Goal: Task Accomplishment & Management: Manage account settings

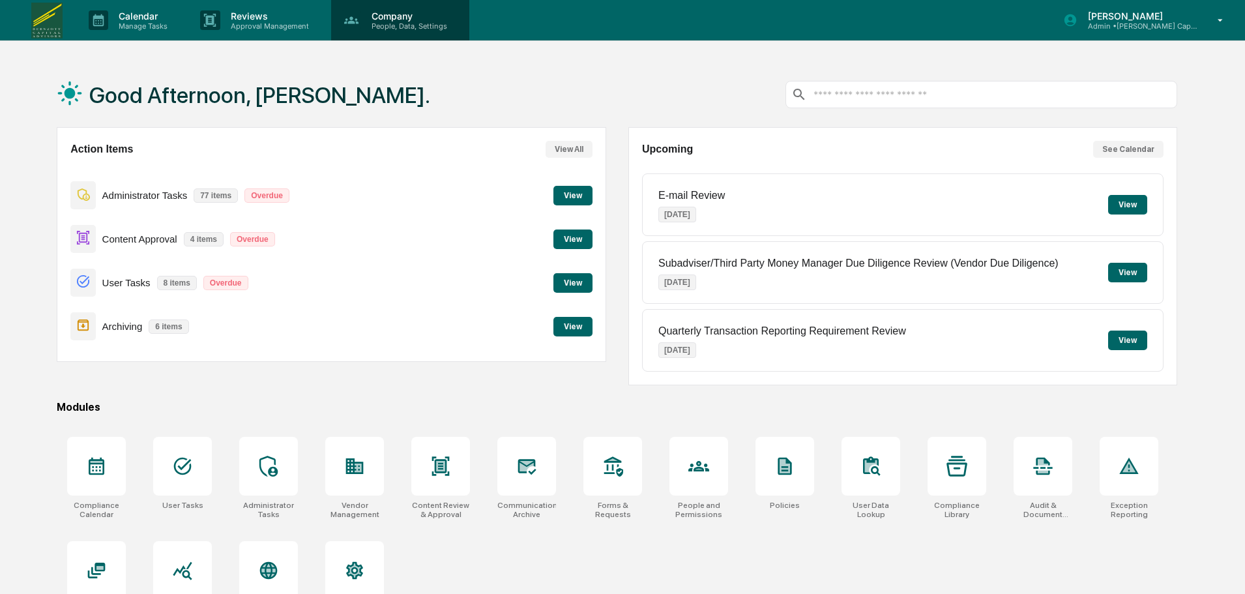
click at [405, 27] on p "People, Data, Settings" at bounding box center [407, 26] width 93 height 9
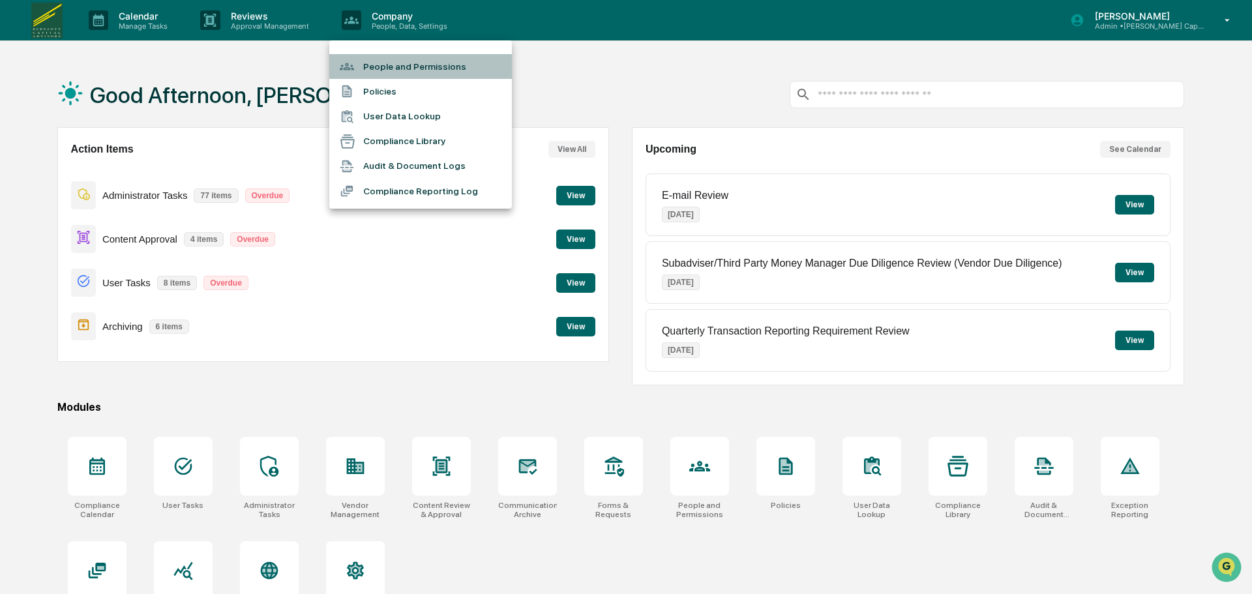
click at [413, 71] on li "People and Permissions" at bounding box center [420, 66] width 183 height 25
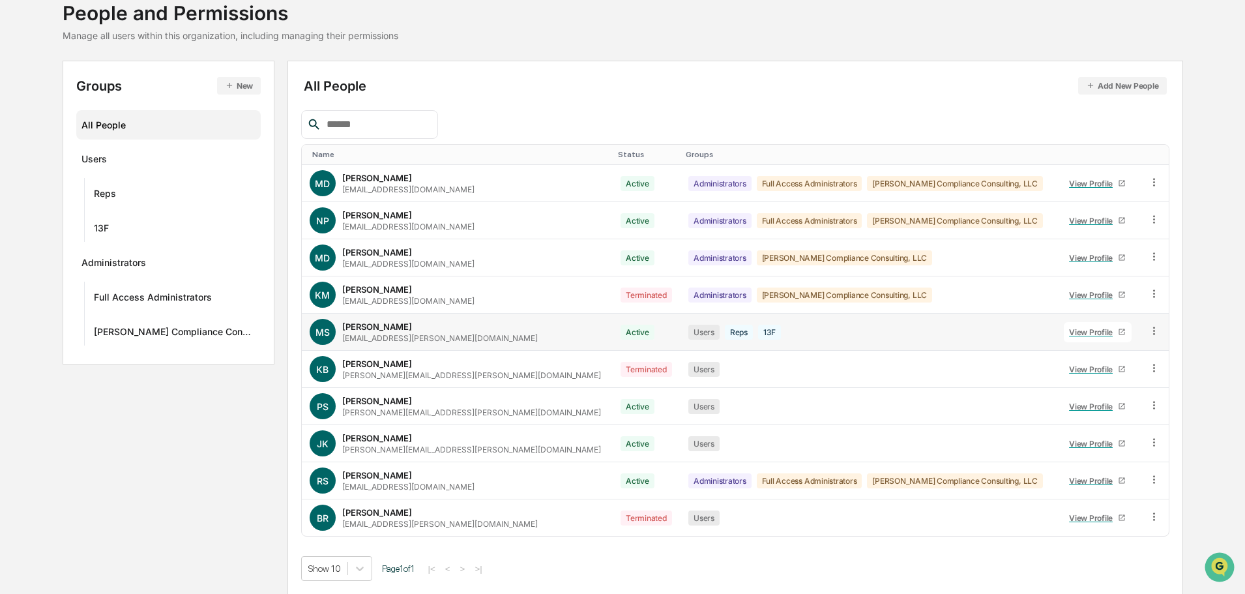
scroll to position [87, 0]
click at [1078, 517] on div "View Profile" at bounding box center [1093, 517] width 49 height 10
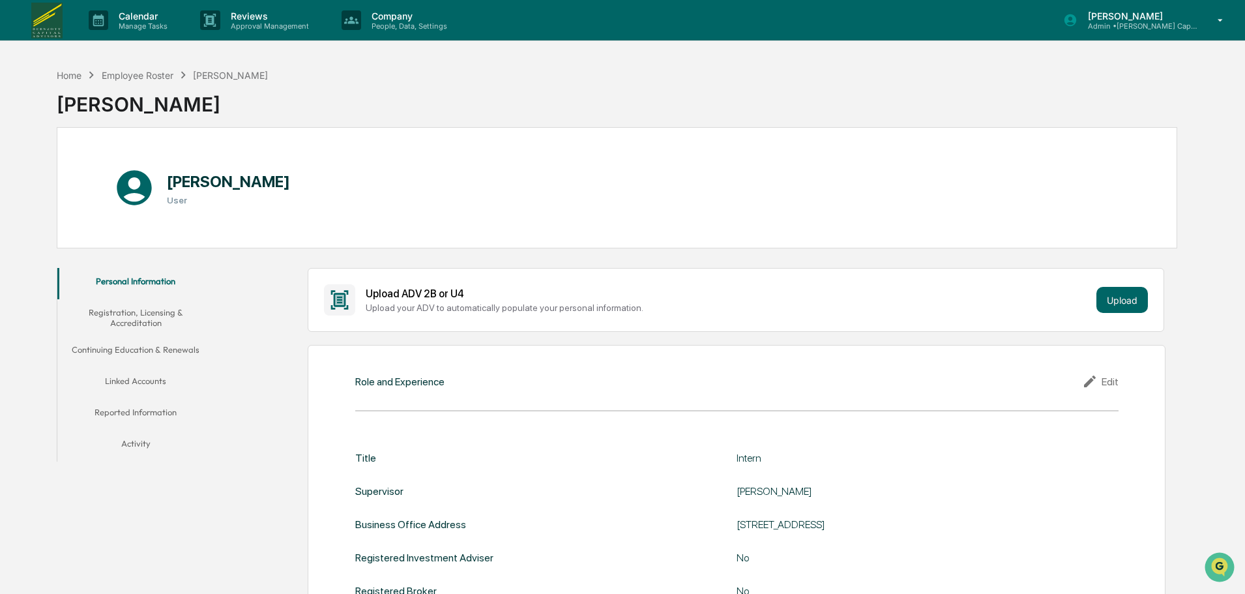
click at [1112, 384] on div "Edit" at bounding box center [1100, 382] width 37 height 16
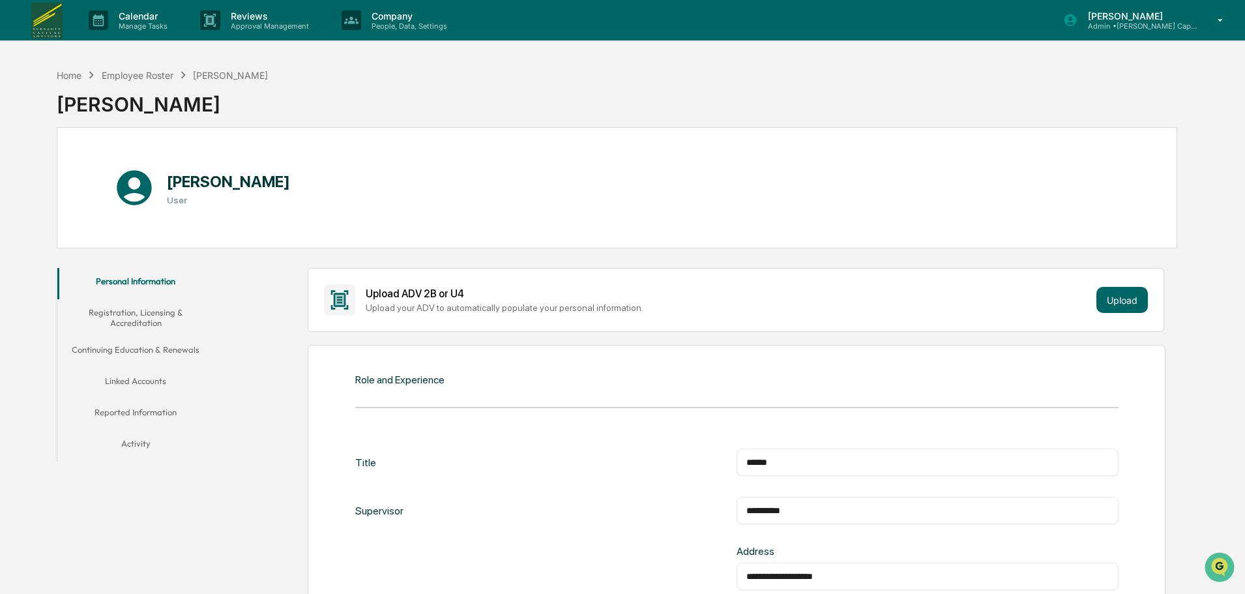
click at [145, 317] on button "Registration, Licensing & Accreditation" at bounding box center [135, 317] width 156 height 37
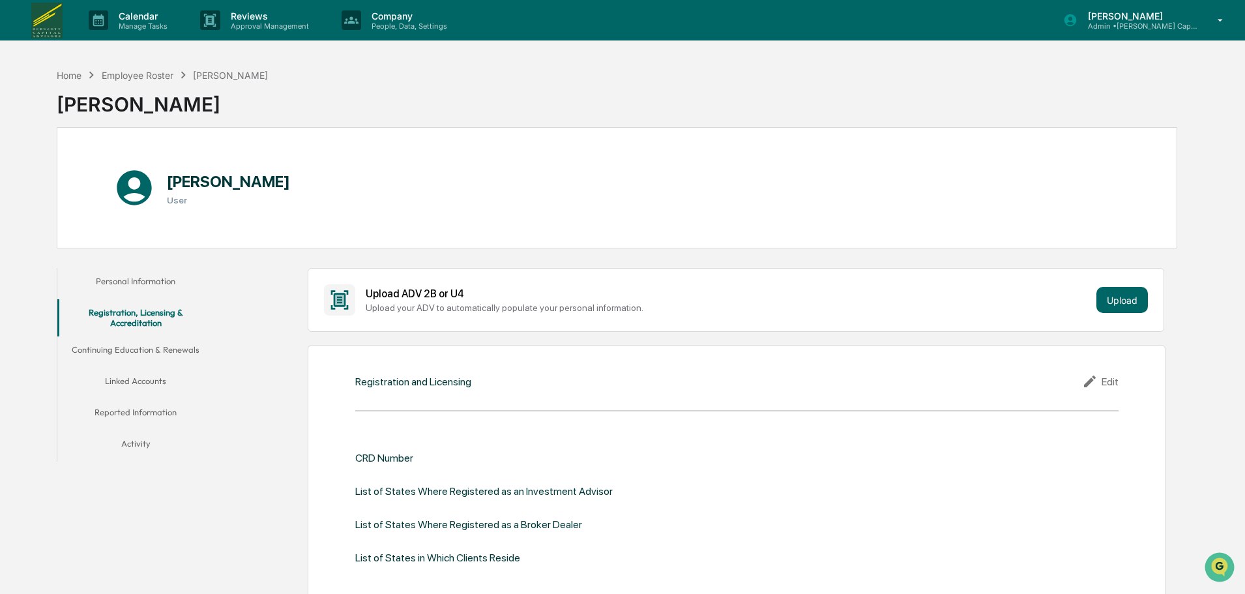
click at [126, 426] on button "Reported Information" at bounding box center [135, 414] width 156 height 31
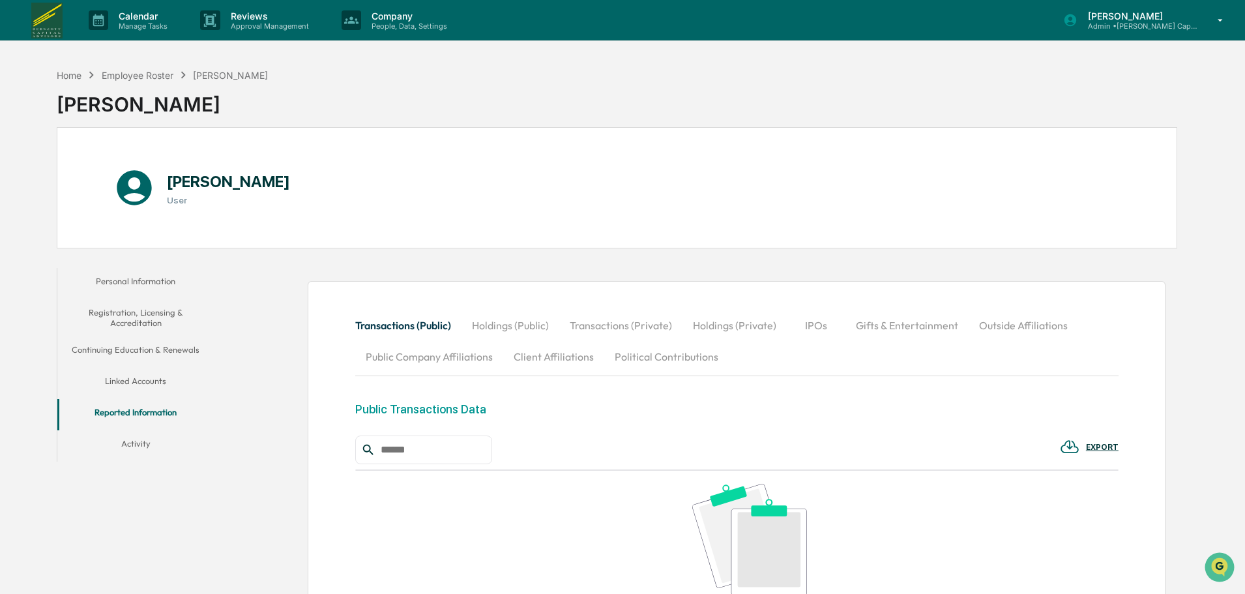
click at [130, 432] on button "Activity" at bounding box center [135, 445] width 156 height 31
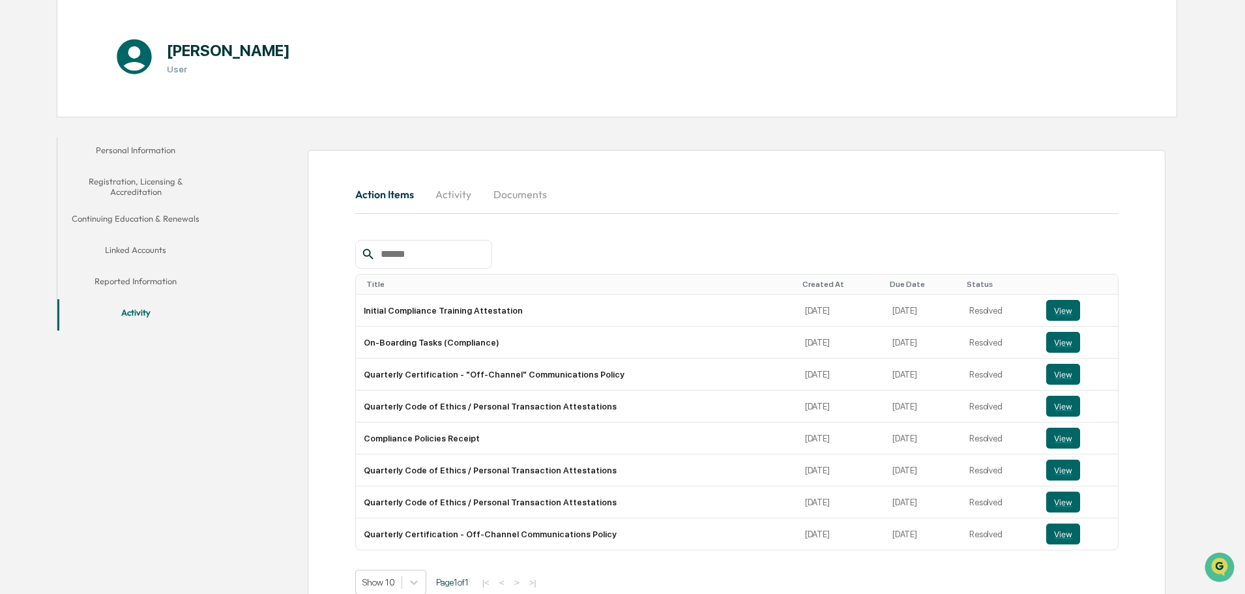
scroll to position [167, 0]
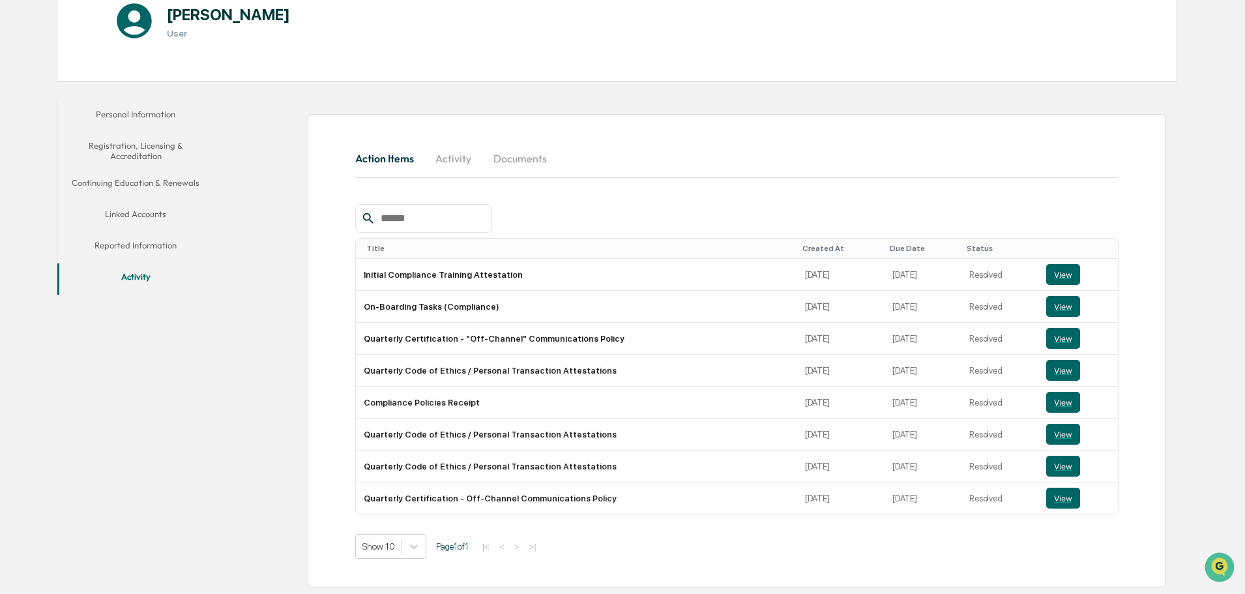
click at [181, 248] on button "Reported Information" at bounding box center [135, 247] width 156 height 31
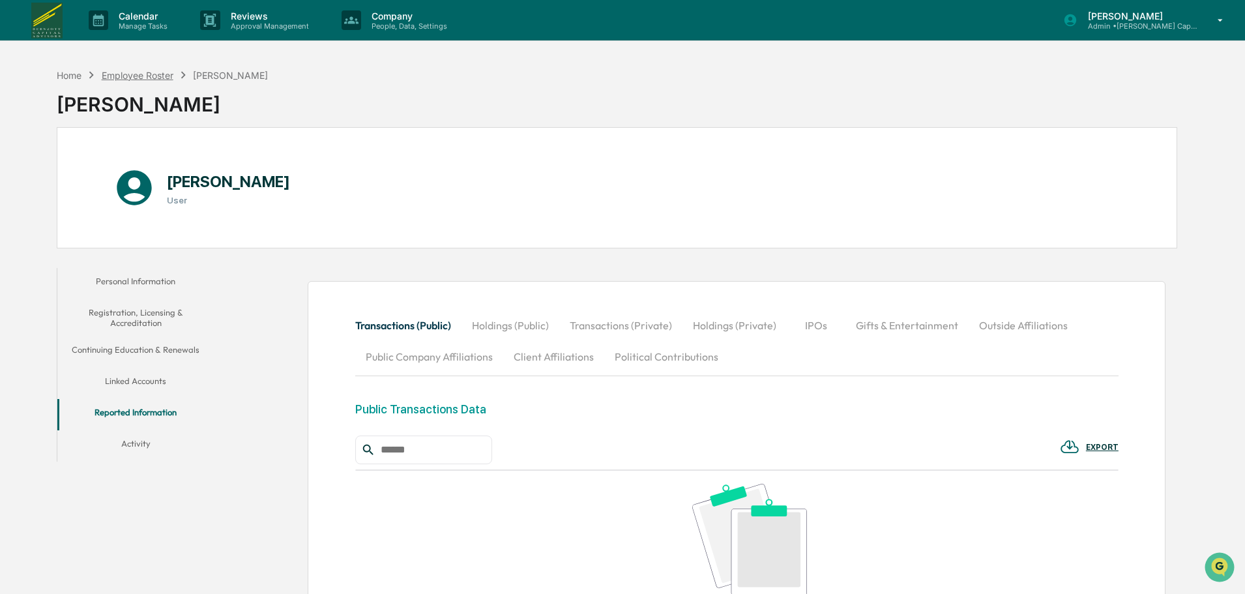
click at [151, 78] on div "Employee Roster" at bounding box center [138, 75] width 72 height 11
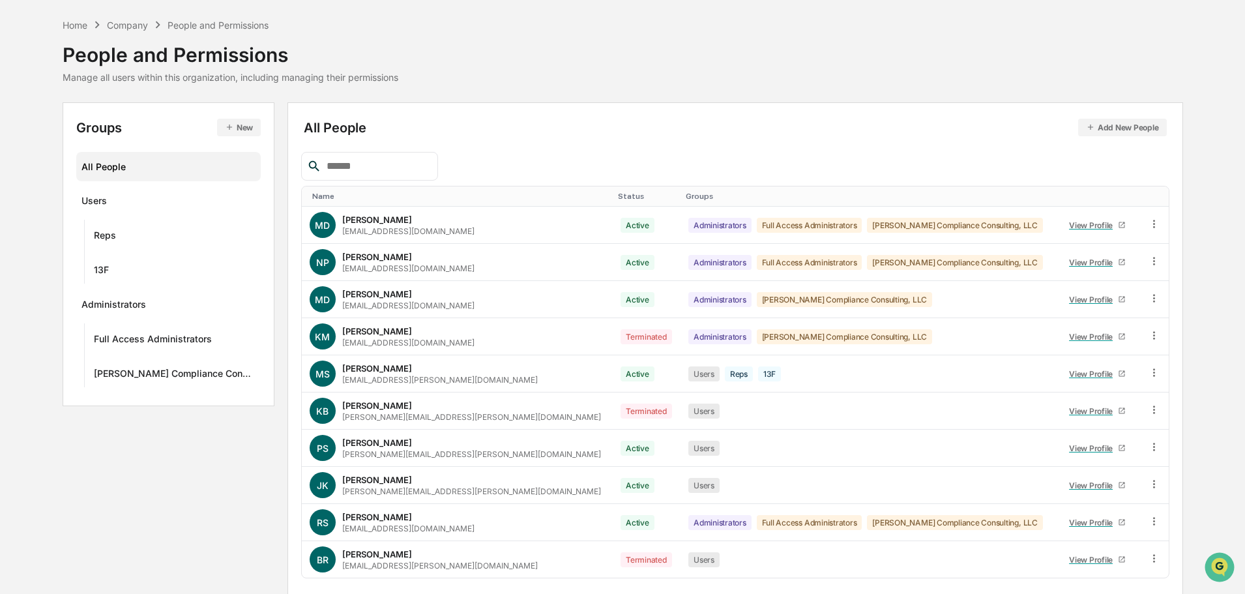
scroll to position [65, 0]
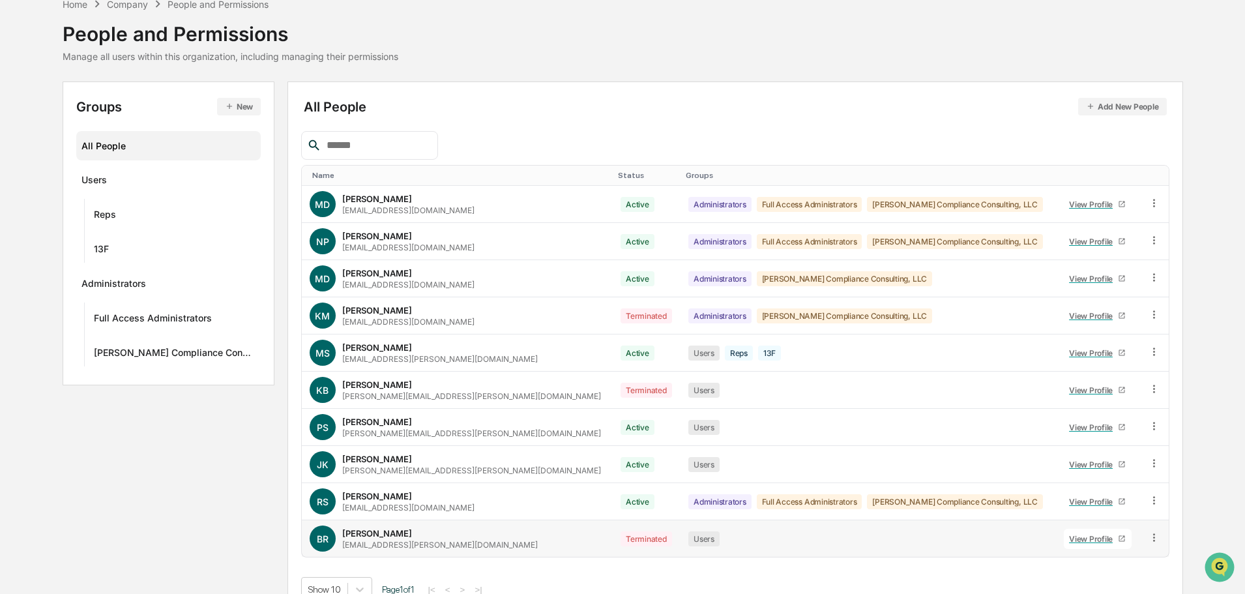
click at [1148, 536] on icon at bounding box center [1154, 537] width 12 height 12
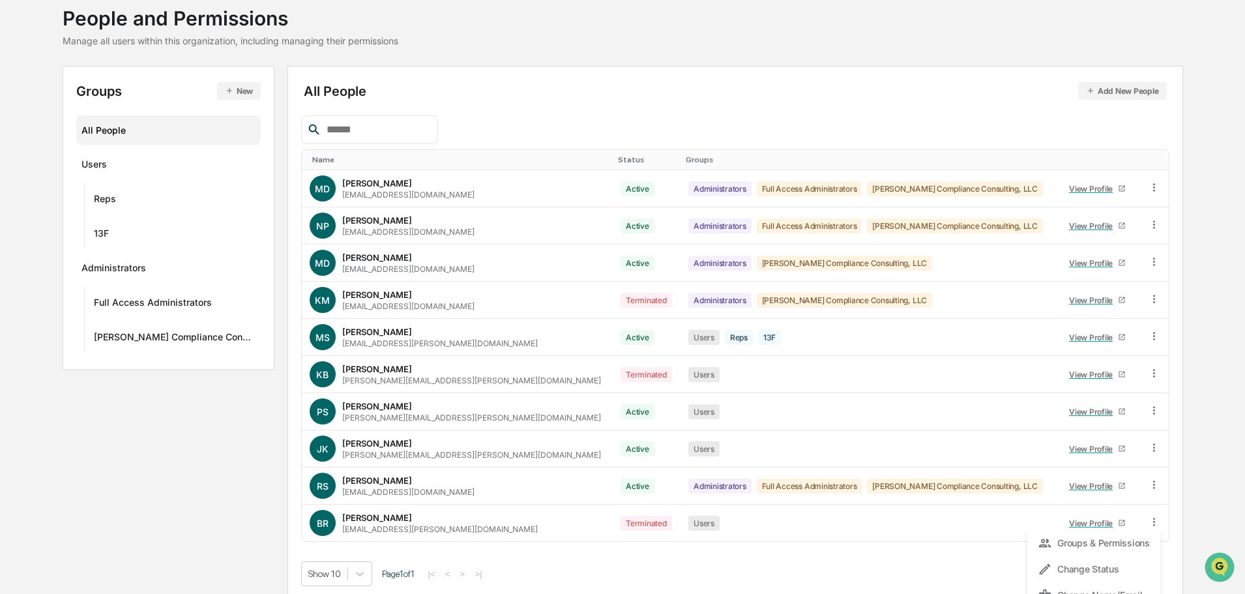
scroll to position [95, 0]
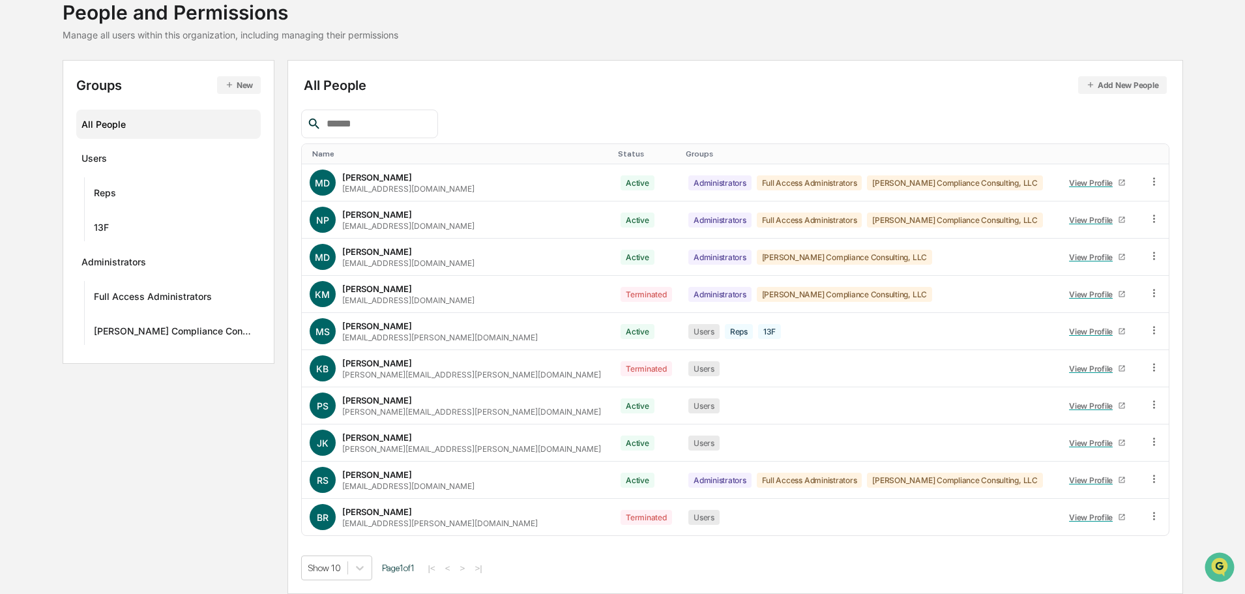
click at [885, 28] on div "Home Company People and Permissions People and Permissions Manage all users wit…" at bounding box center [623, 7] width 1121 height 65
